Goal: Information Seeking & Learning: Learn about a topic

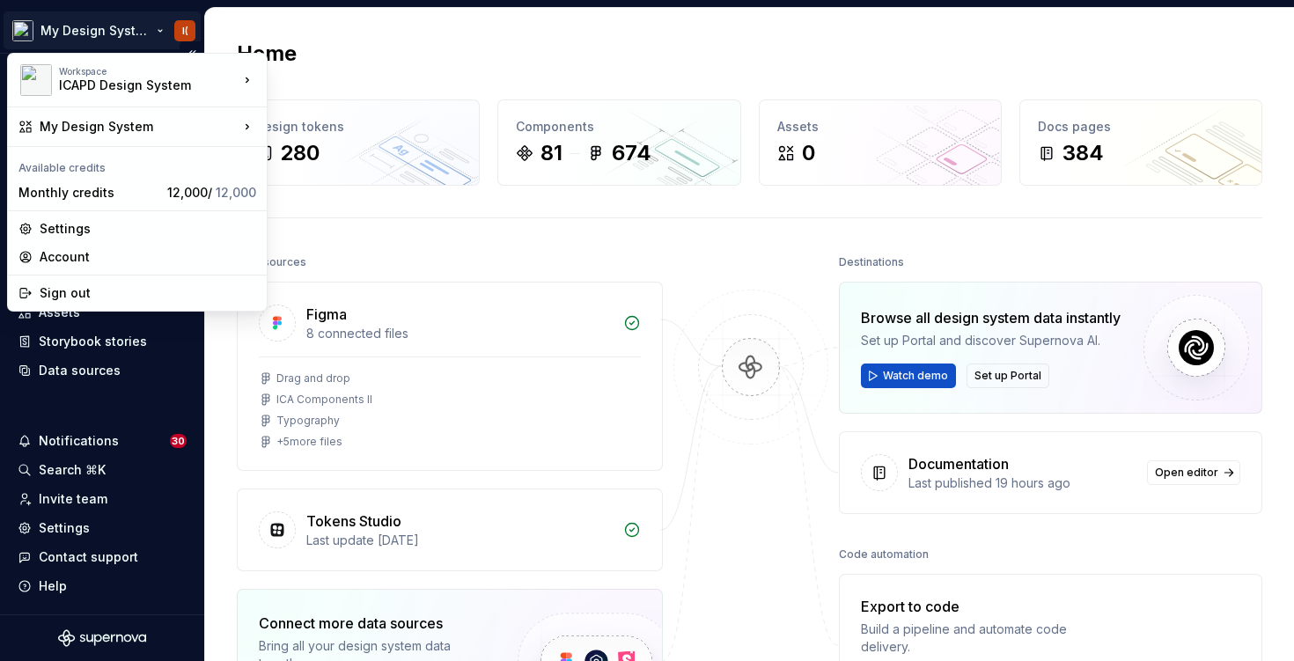
click at [123, 30] on html "My Design System I( Home Documentation Analytics Code automation Dataset Quadie…" at bounding box center [647, 330] width 1294 height 661
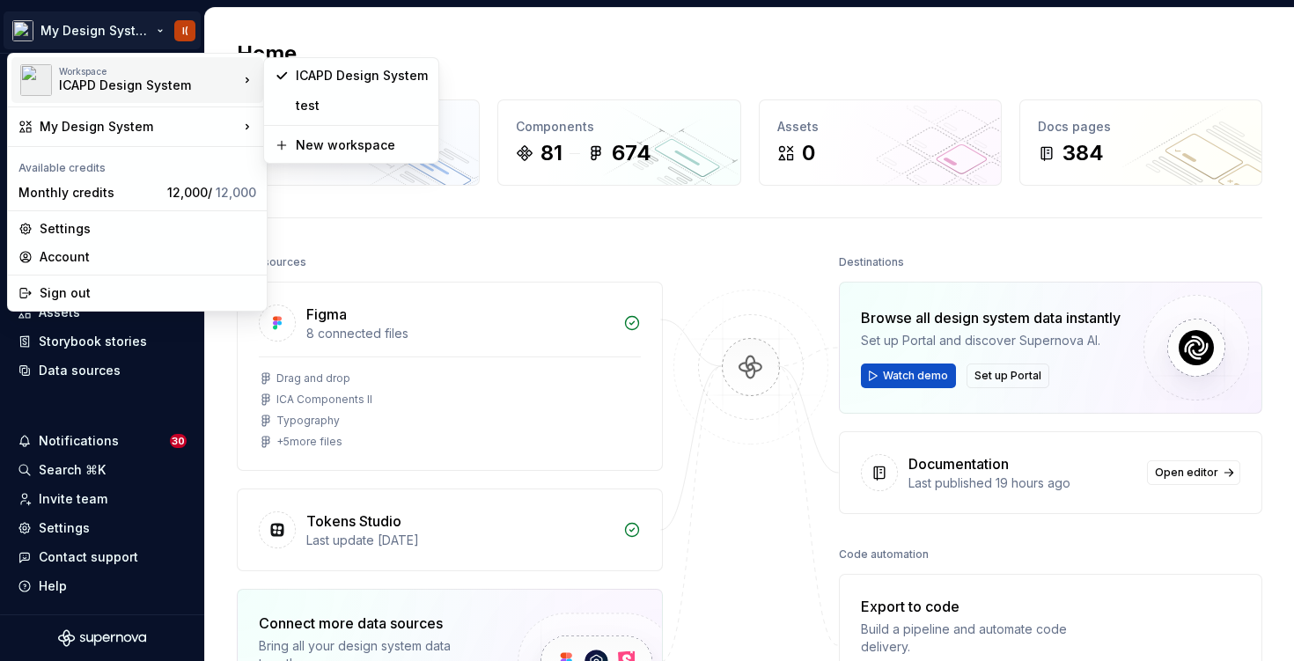
click at [140, 78] on div "ICAPD Design System" at bounding box center [134, 86] width 150 height 18
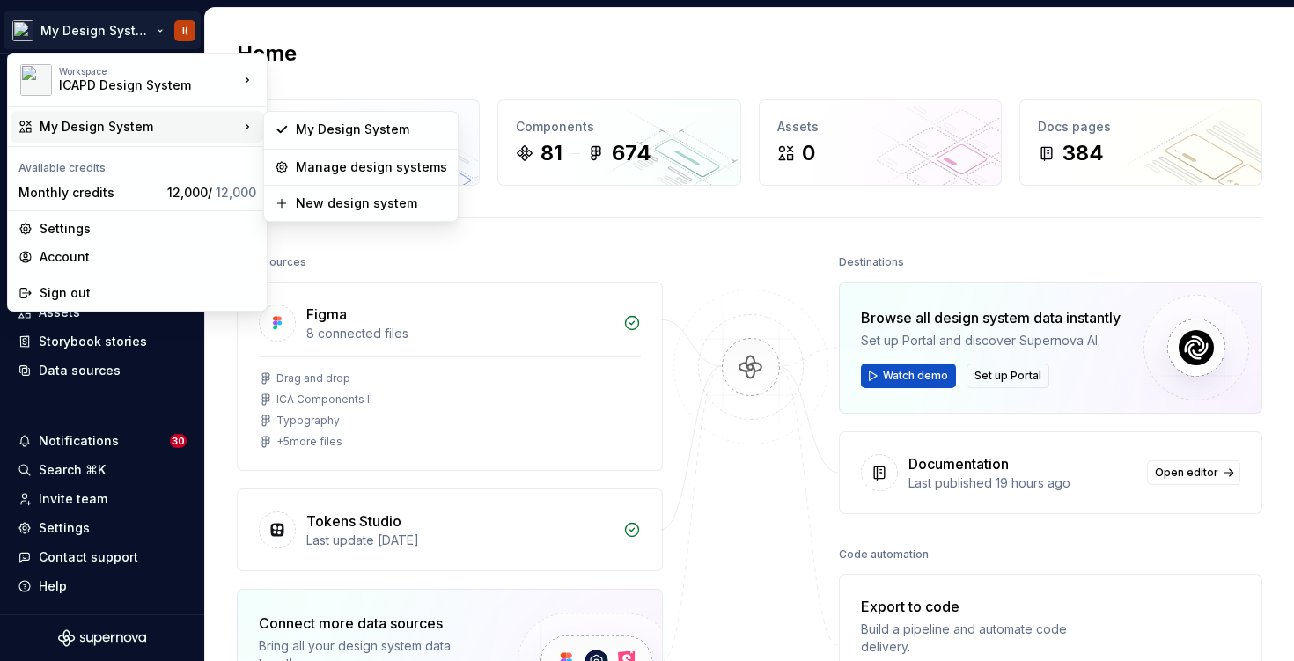
click at [138, 121] on div "My Design System" at bounding box center [139, 127] width 199 height 18
click at [370, 133] on div "My Design System" at bounding box center [371, 130] width 151 height 18
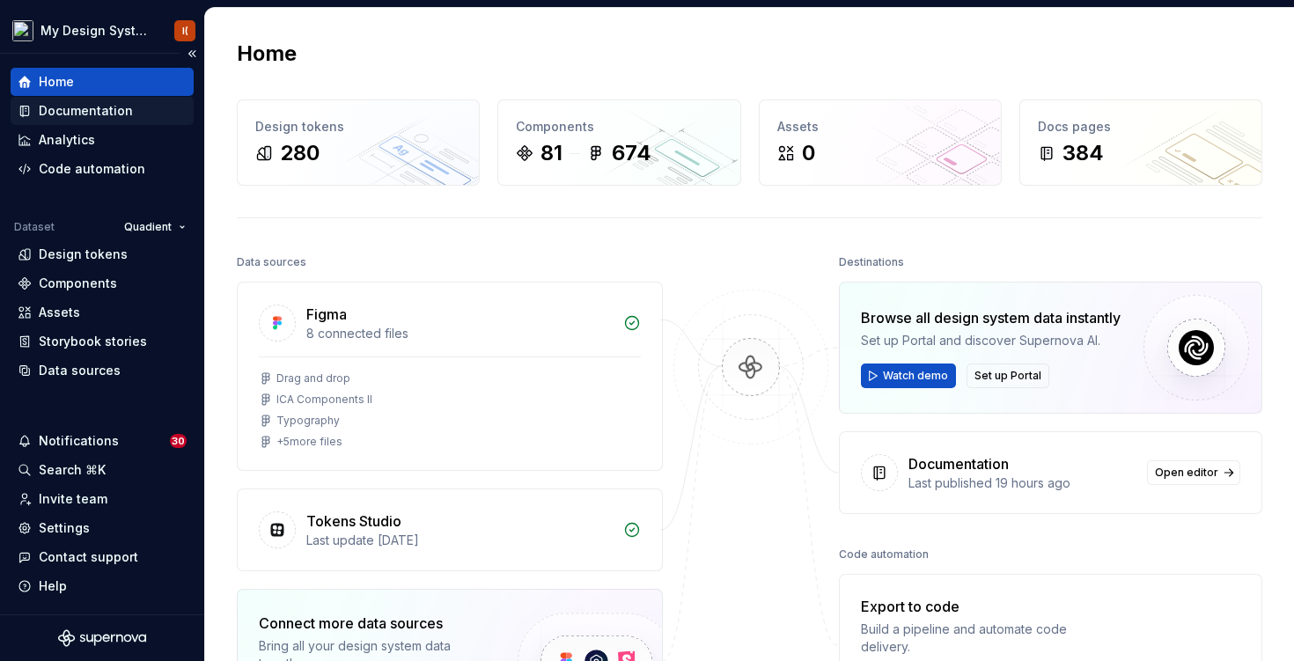
click at [119, 113] on div "Documentation" at bounding box center [86, 111] width 94 height 18
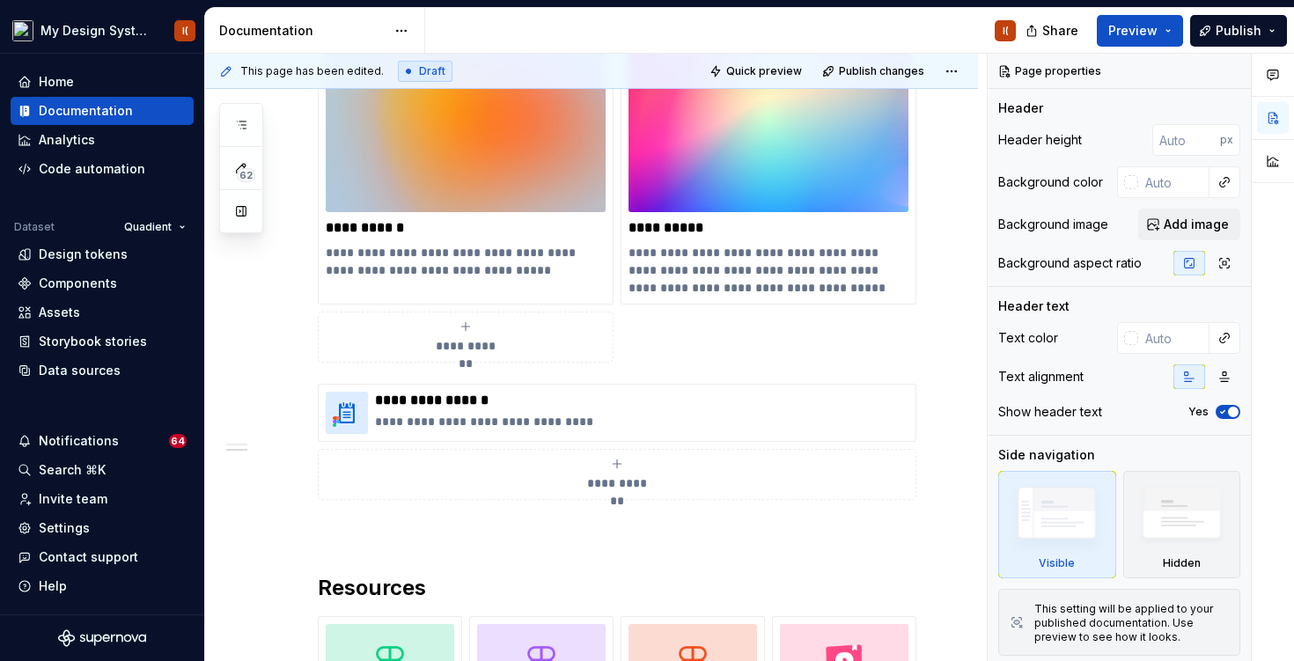
scroll to position [475, 0]
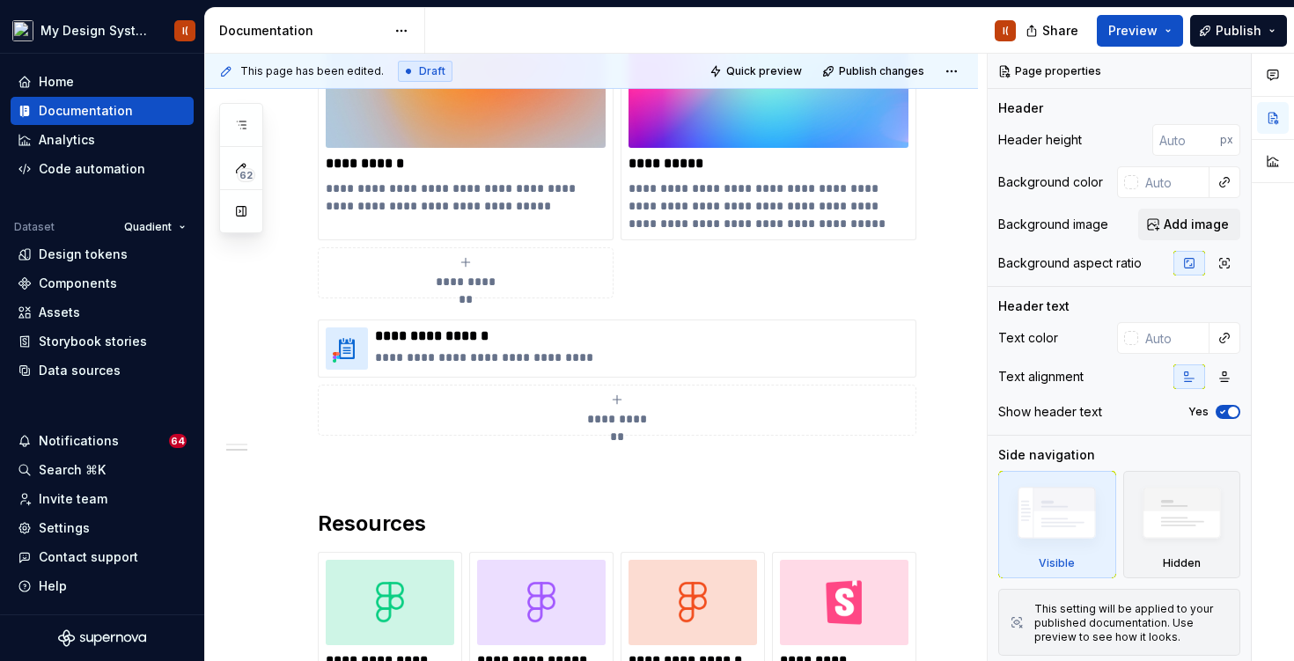
type textarea "*"
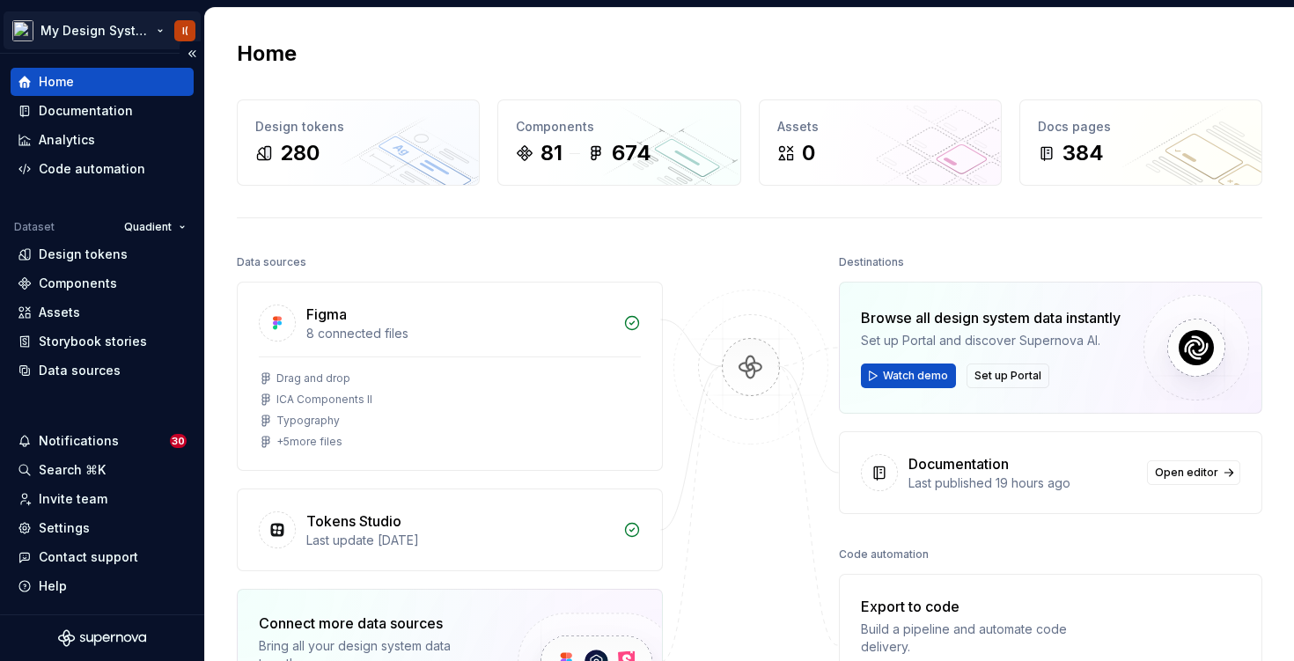
click at [184, 26] on html "My Design System I( Home Documentation Analytics Code automation Dataset Quadie…" at bounding box center [647, 330] width 1294 height 661
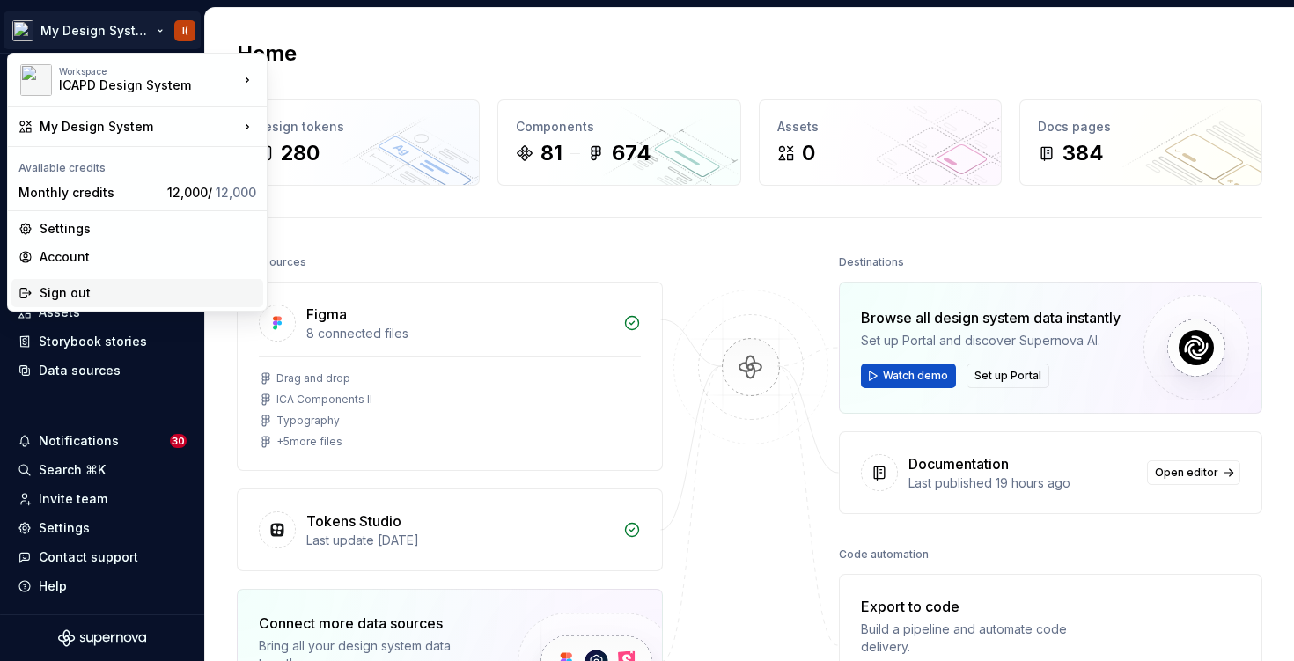
click at [95, 290] on div "Sign out" at bounding box center [148, 293] width 217 height 18
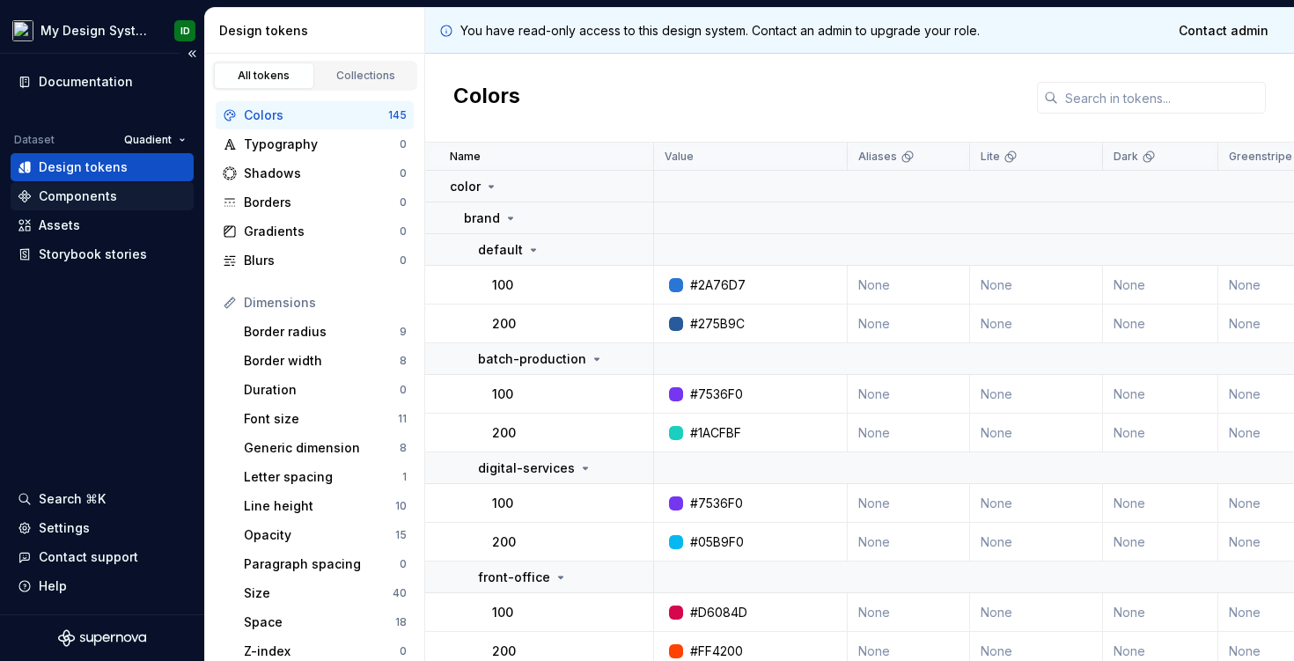
click at [102, 192] on div "Components" at bounding box center [78, 197] width 78 height 18
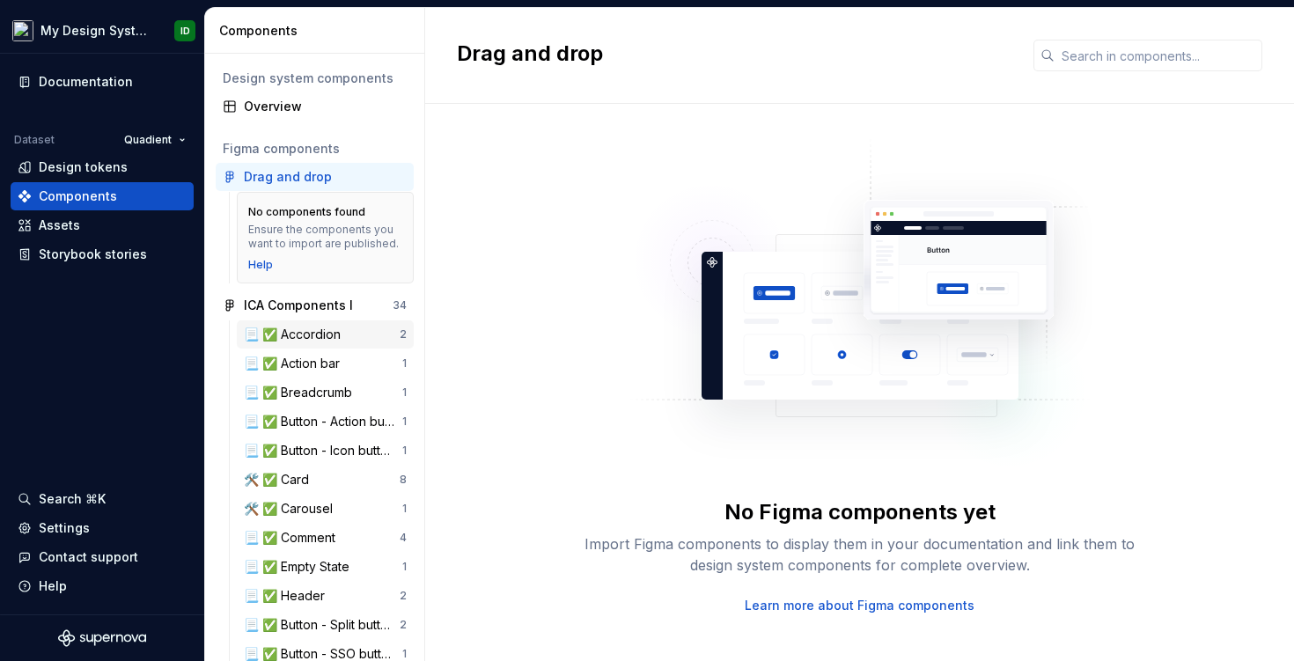
click at [328, 336] on div "📃 ✅ Accordion" at bounding box center [296, 335] width 104 height 18
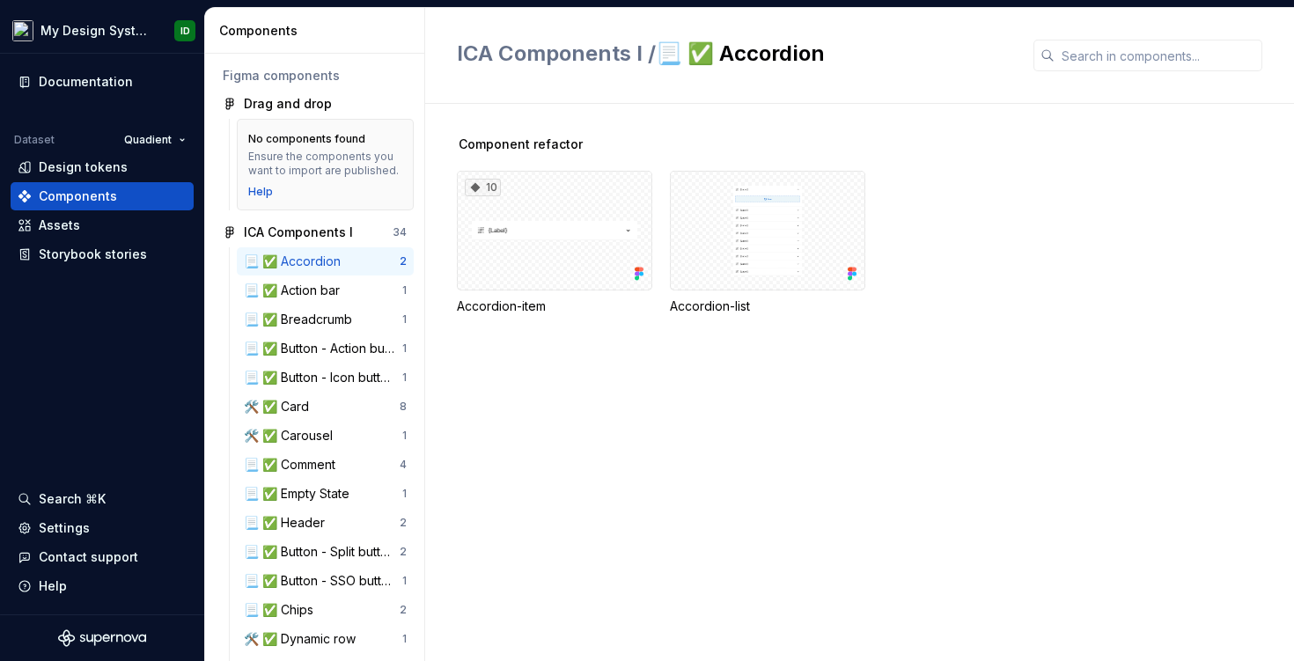
scroll to position [69, 0]
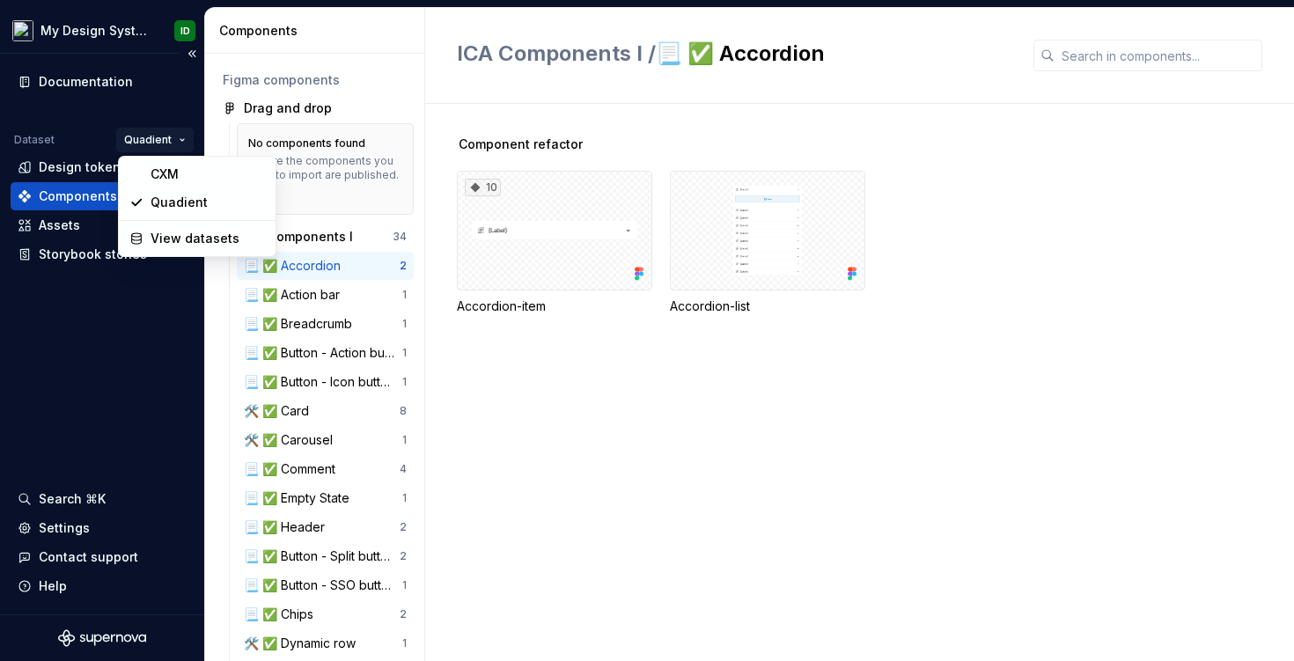
click at [158, 134] on html "My Design System ID Documentation Dataset Quadient Design tokens Components Ass…" at bounding box center [647, 330] width 1294 height 661
click at [171, 170] on div "CXM" at bounding box center [208, 175] width 114 height 18
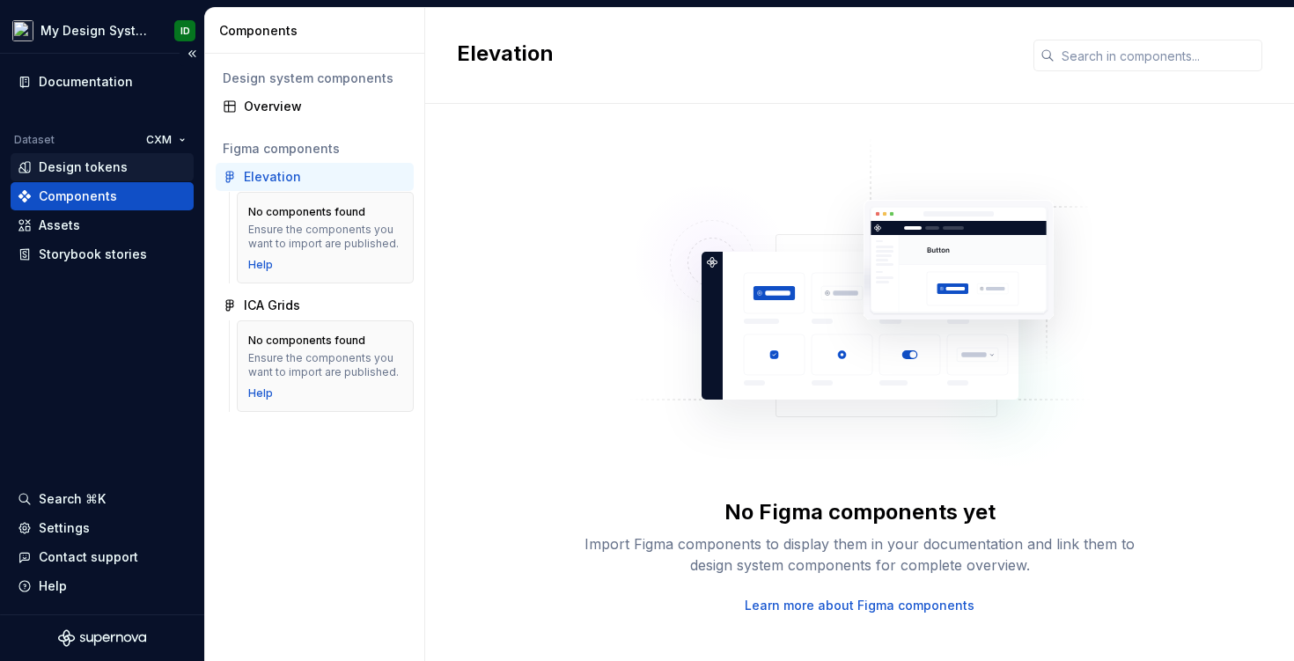
click at [107, 167] on div "Design tokens" at bounding box center [83, 167] width 89 height 18
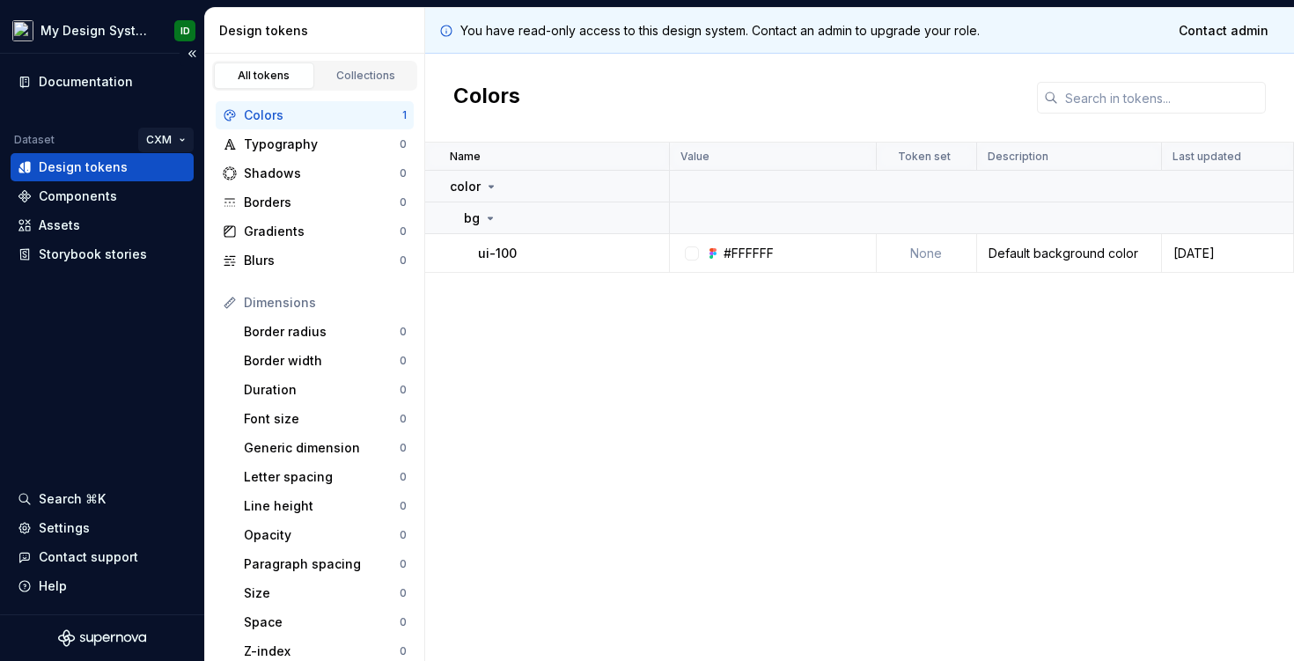
click at [161, 138] on html "My Design System ID Documentation Dataset CXM Design tokens Components Assets S…" at bounding box center [647, 330] width 1294 height 661
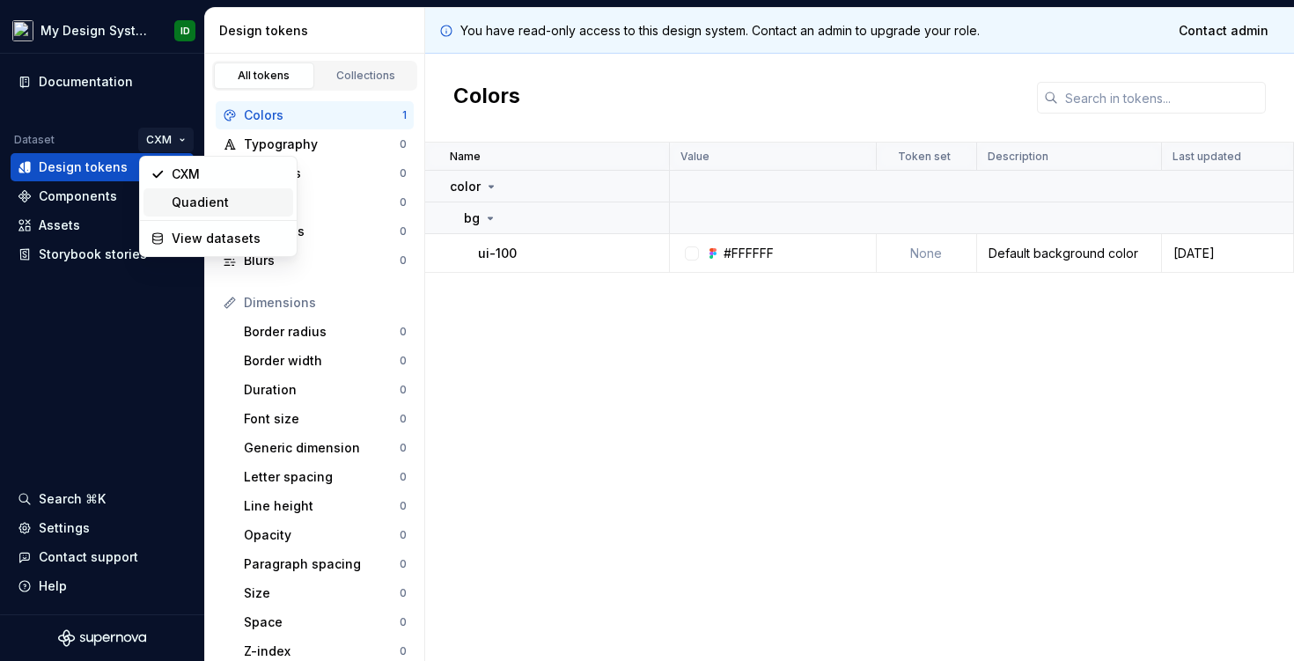
click at [181, 200] on div "Quadient" at bounding box center [229, 203] width 114 height 18
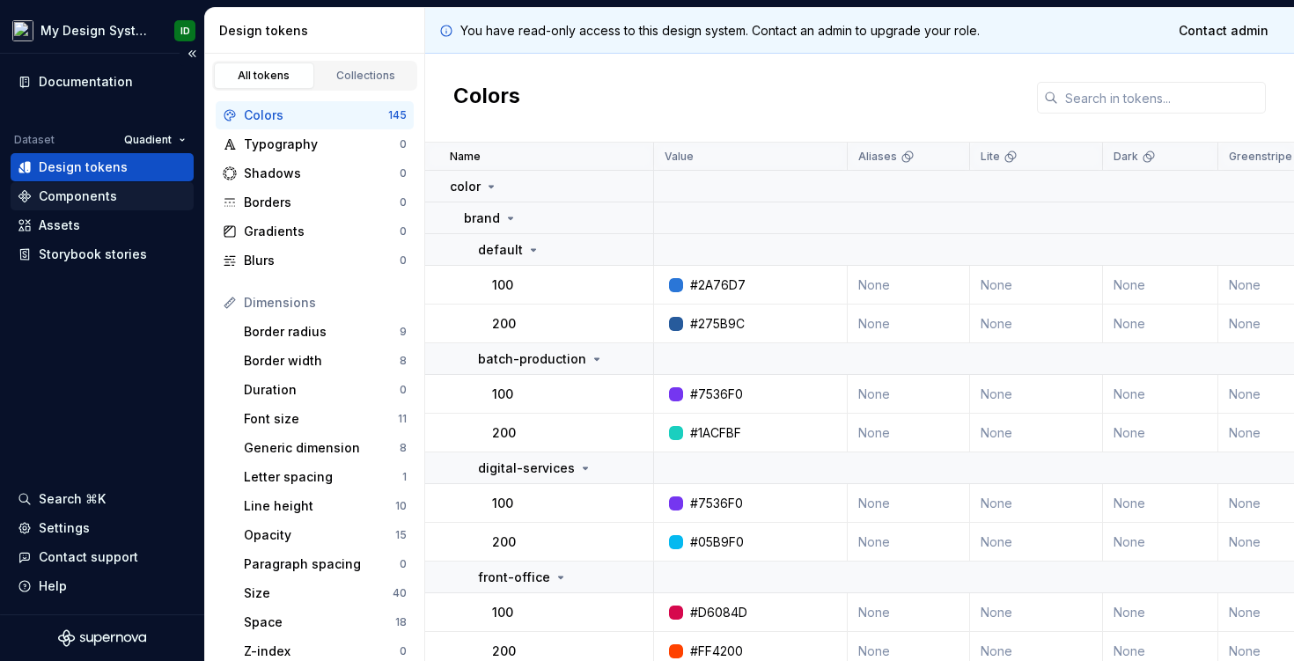
click at [96, 194] on div "Components" at bounding box center [78, 197] width 78 height 18
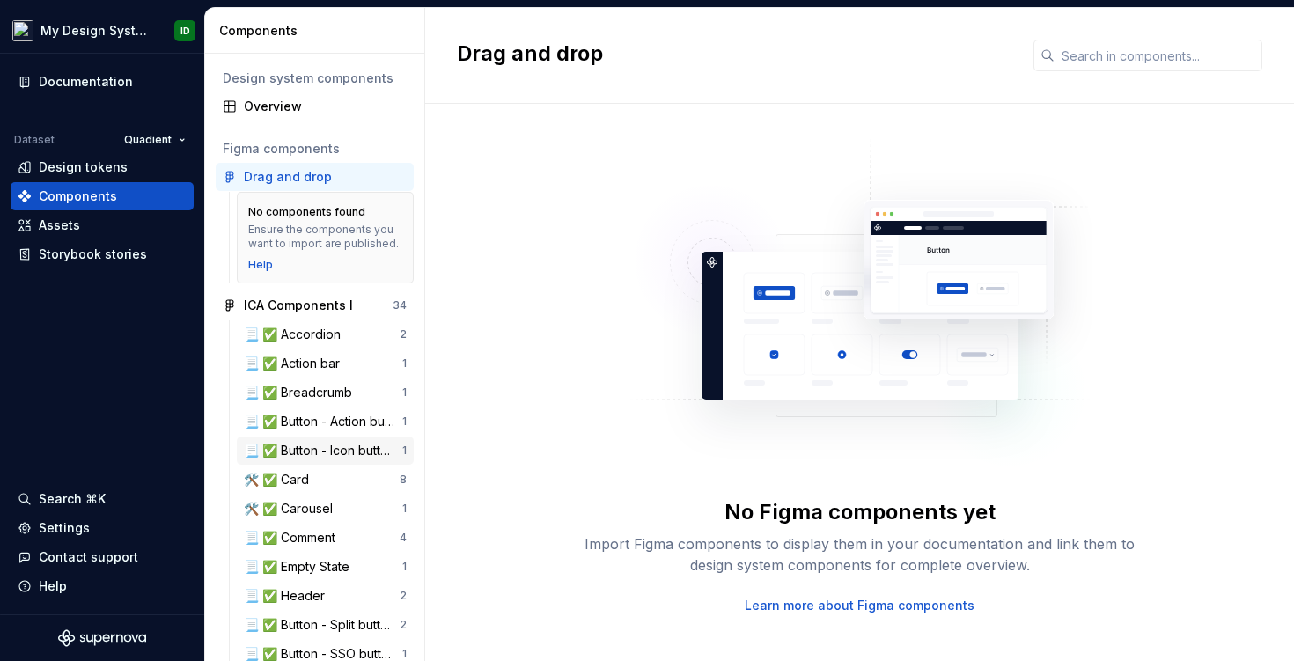
click at [307, 446] on div "📃 ✅ Button - Icon buttons" at bounding box center [323, 451] width 158 height 18
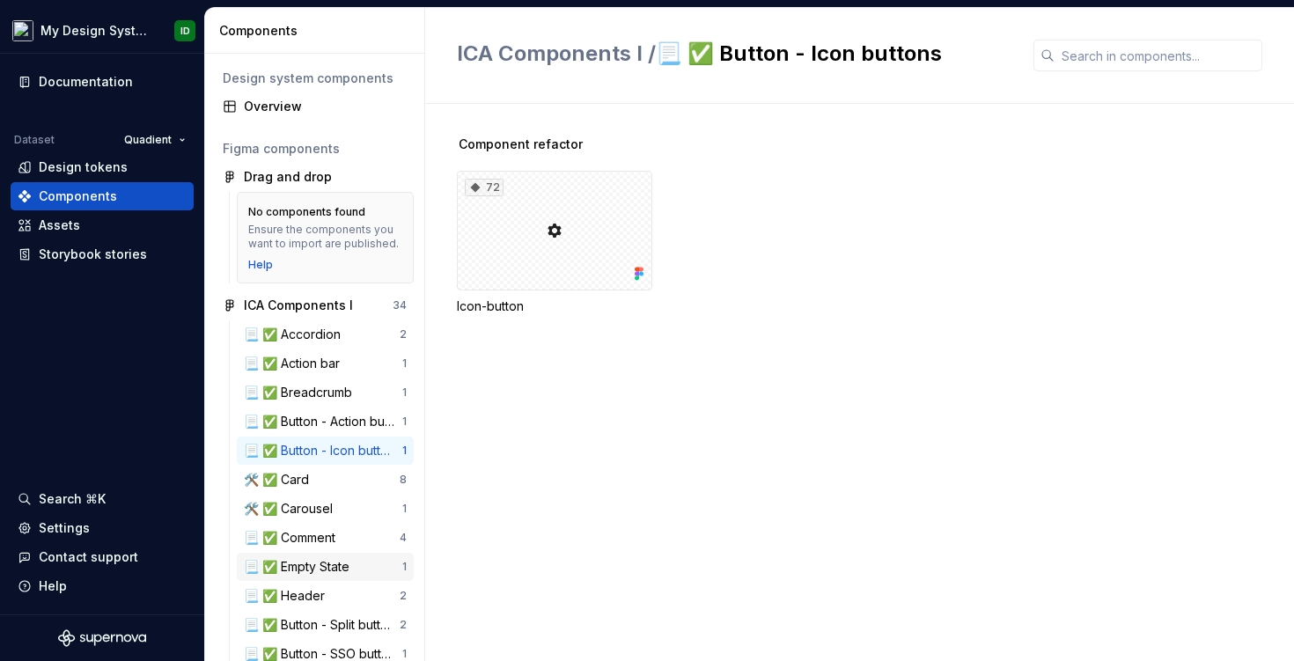
click at [310, 558] on div "📃 ✅ Empty State" at bounding box center [300, 567] width 113 height 18
